Goal: Transaction & Acquisition: Purchase product/service

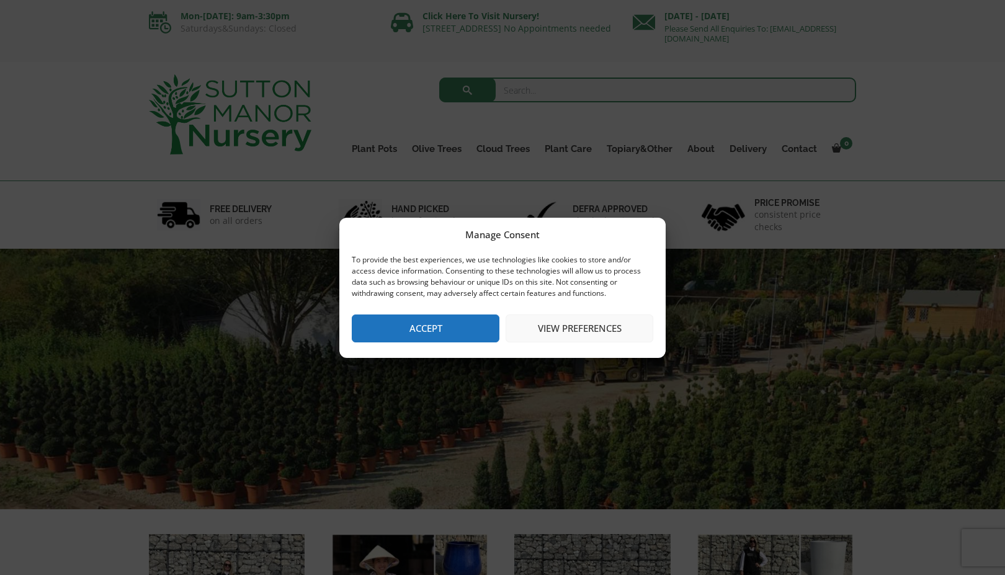
click at [390, 326] on button "Accept" at bounding box center [426, 329] width 148 height 28
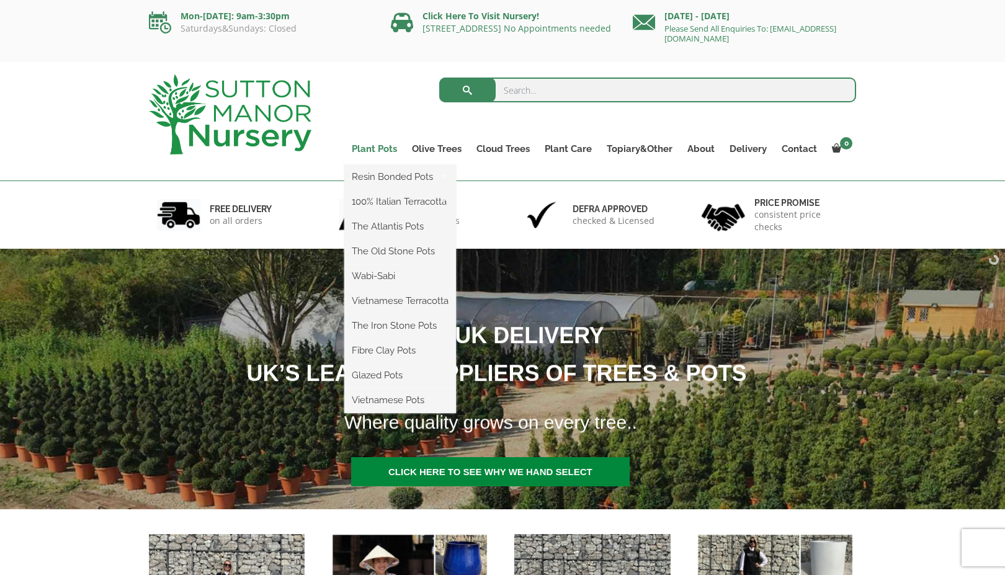
click at [370, 145] on link "Plant Pots" at bounding box center [374, 148] width 60 height 17
click at [374, 176] on link "Resin Bonded Pots" at bounding box center [400, 177] width 112 height 19
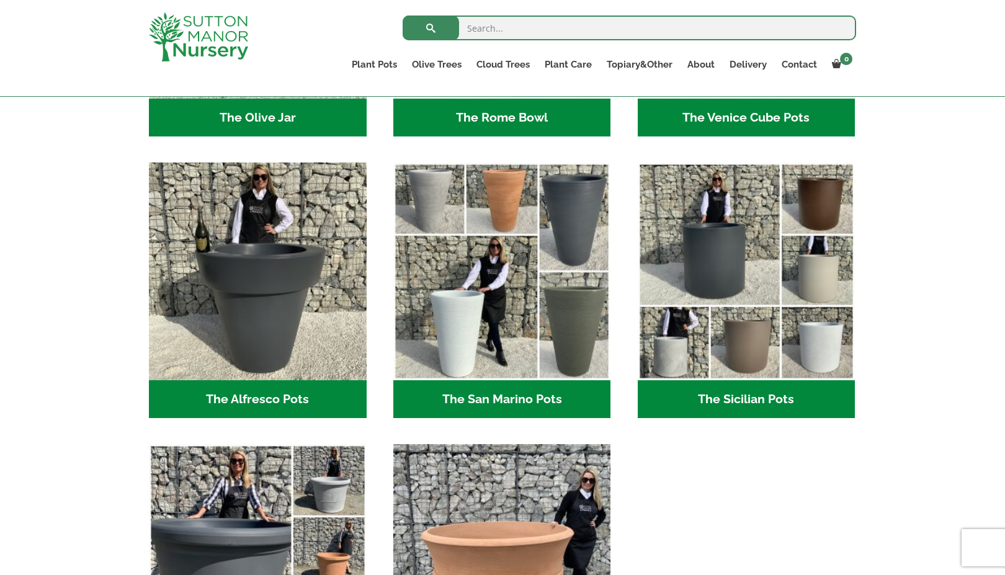
scroll to position [1179, 0]
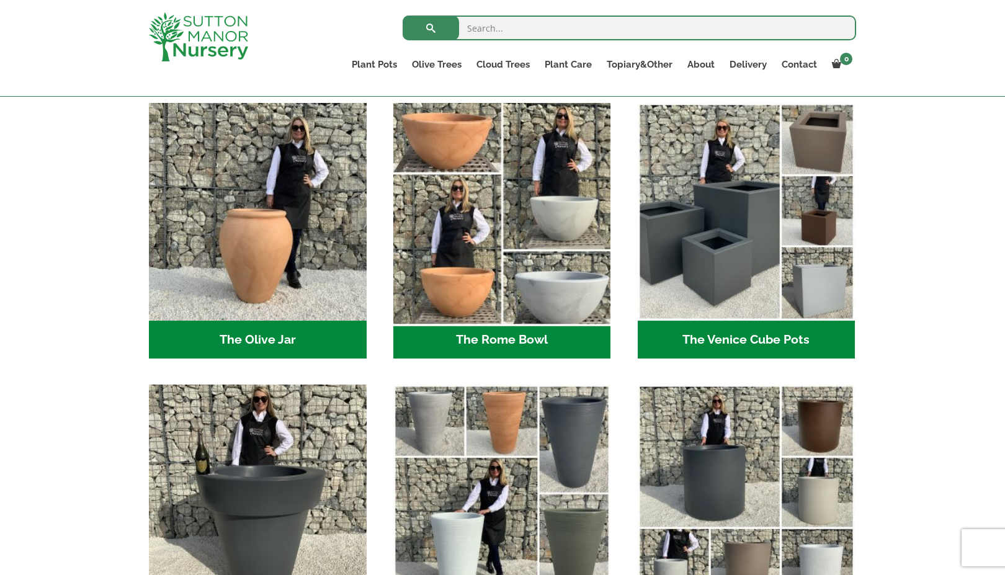
click at [550, 217] on img "Visit product category The Rome Bowl" at bounding box center [502, 212] width 228 height 228
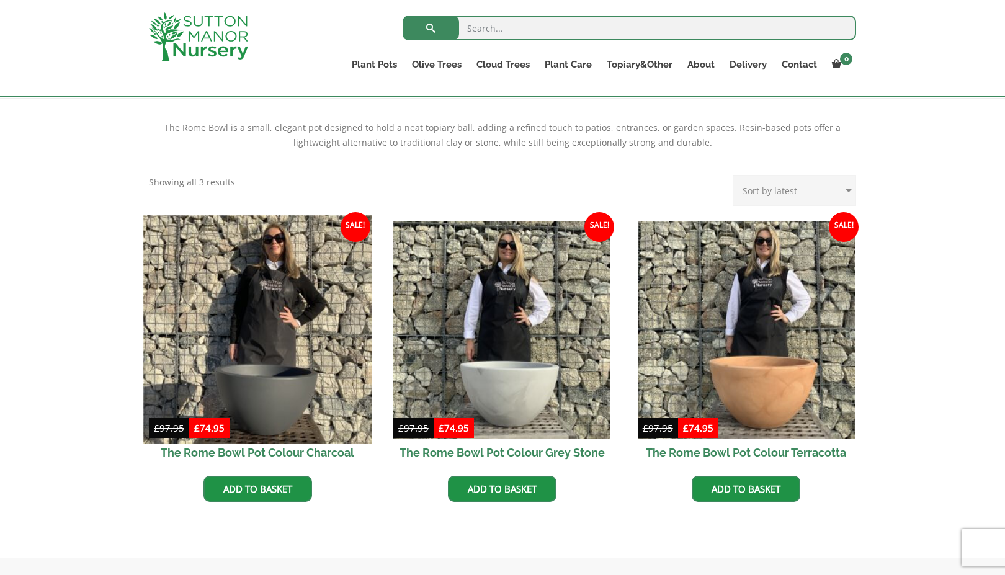
scroll to position [248, 0]
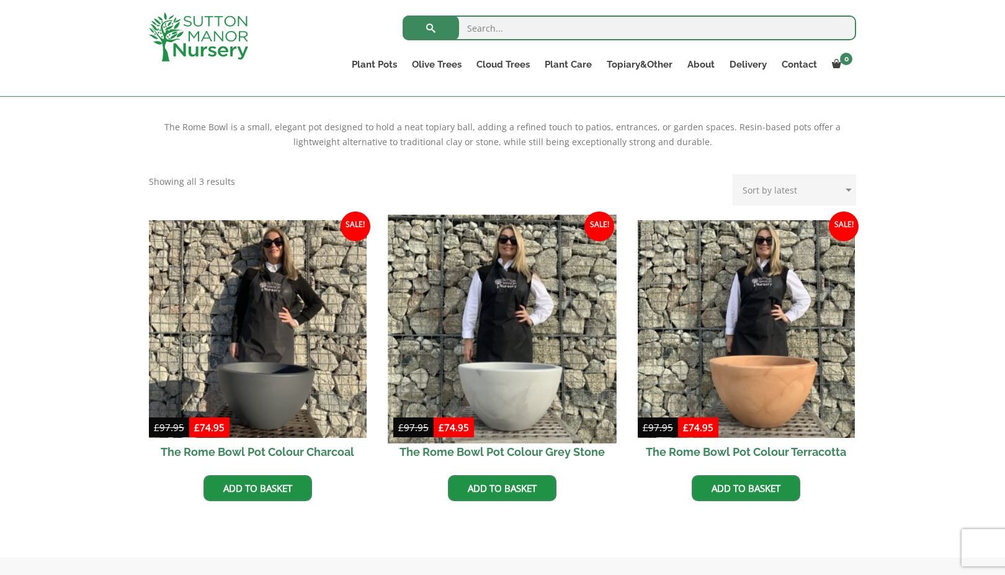
click at [545, 331] on img at bounding box center [502, 329] width 228 height 228
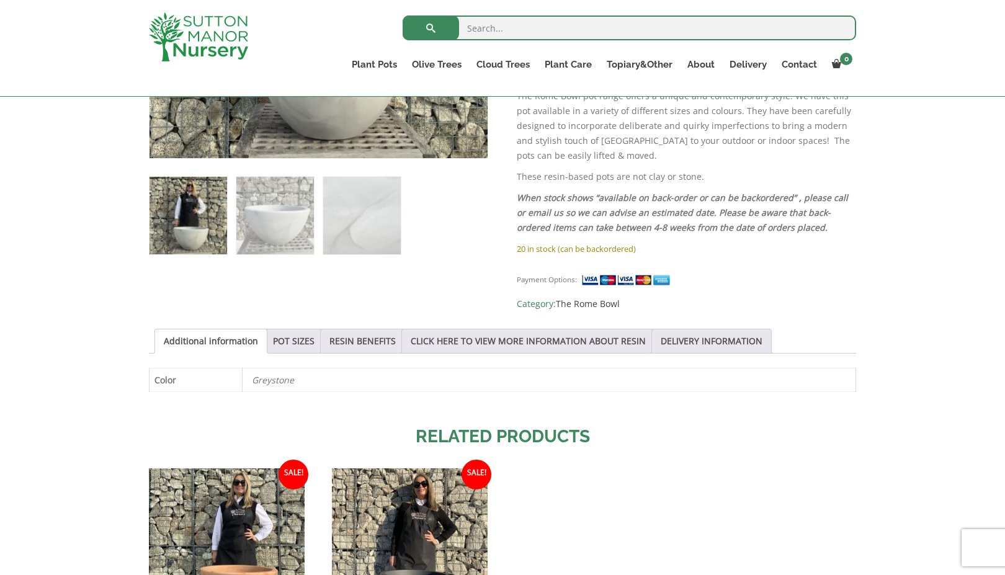
scroll to position [745, 0]
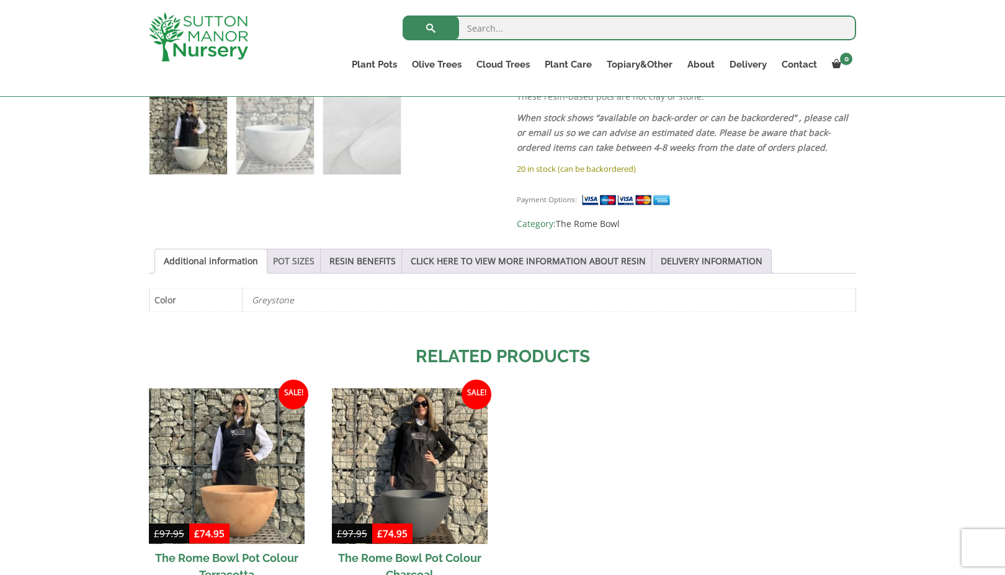
click at [304, 249] on link "POT SIZES" at bounding box center [294, 261] width 42 height 24
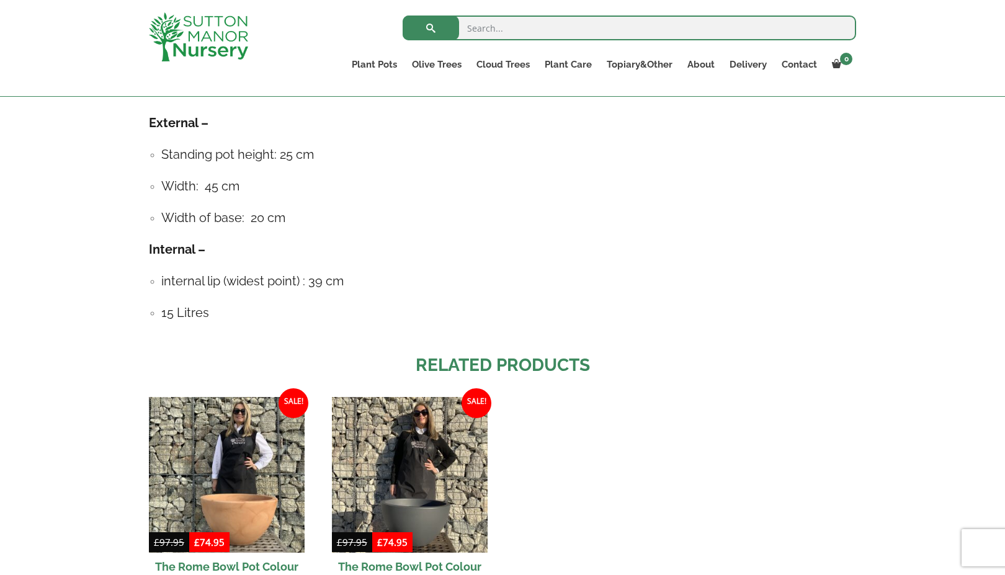
scroll to position [1179, 0]
